Goal: Check status: Check status

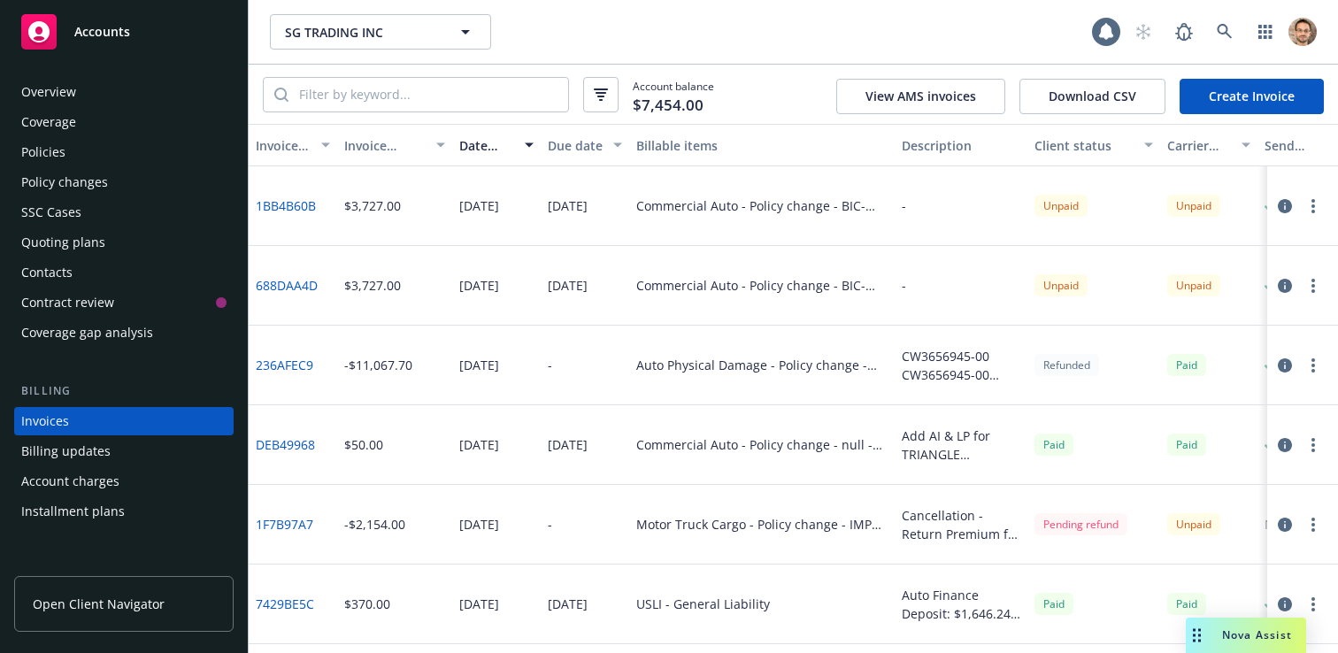
scroll to position [66, 0]
